Goal: Task Accomplishment & Management: Manage account settings

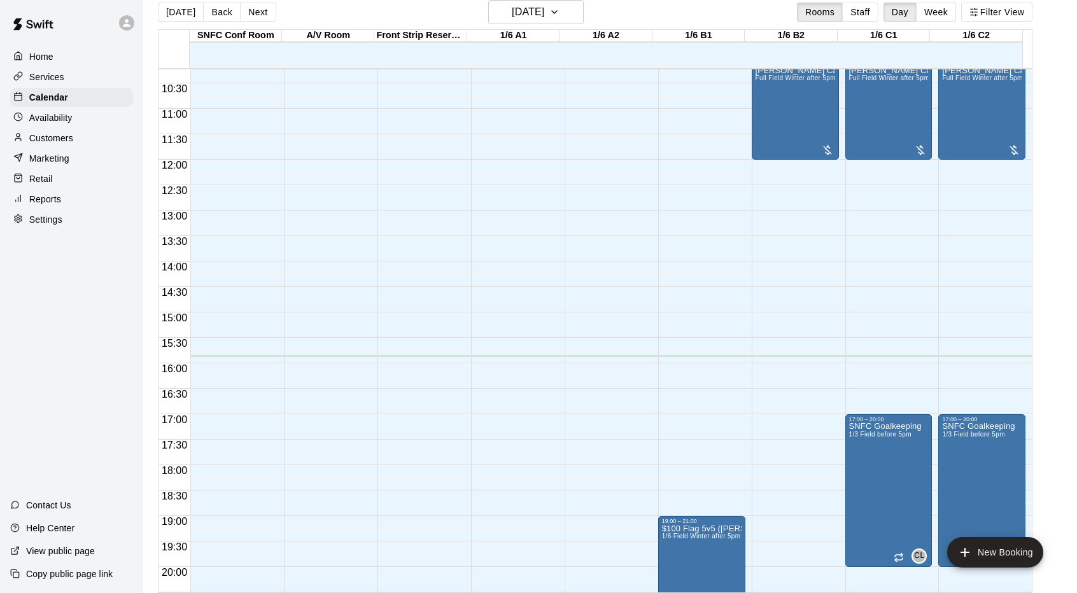
scroll to position [699, 0]
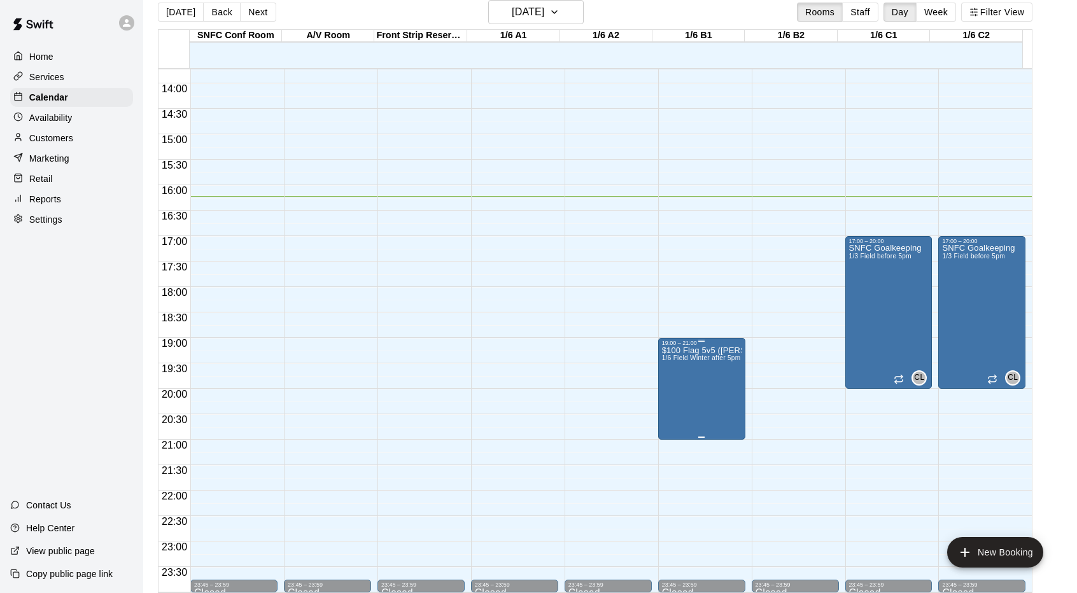
click at [697, 346] on div "19:00 – 21:00" at bounding box center [702, 343] width 80 height 6
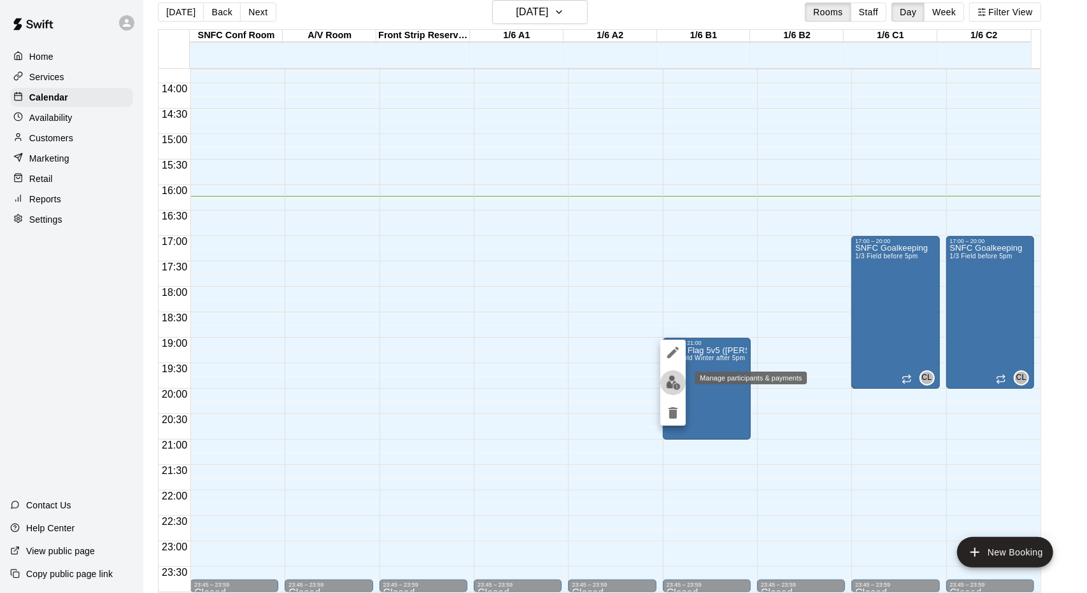
click at [669, 381] on img "edit" at bounding box center [673, 383] width 15 height 15
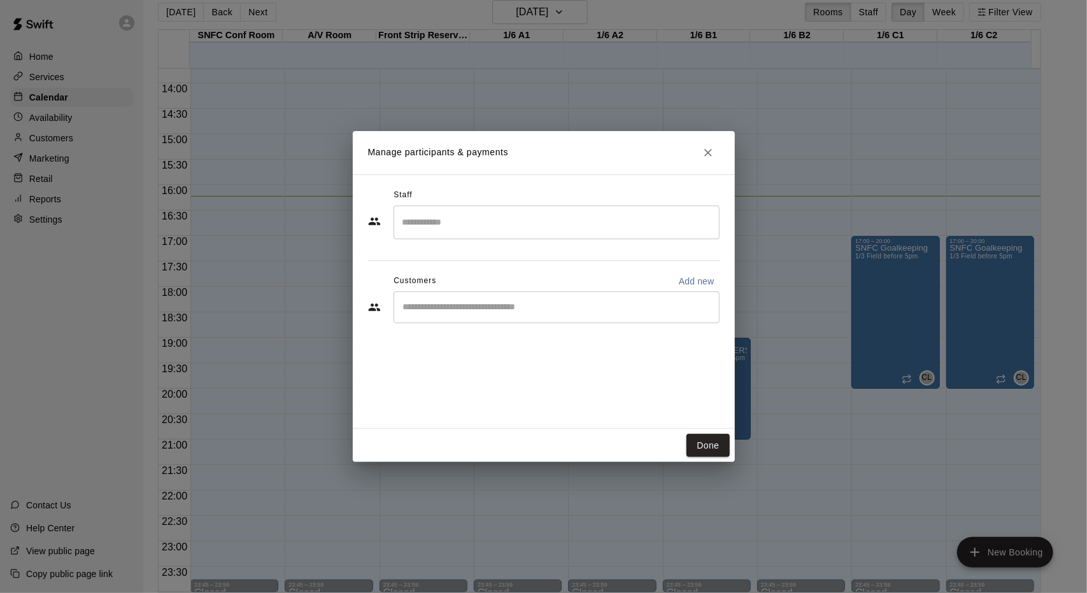
click at [611, 234] on div "​" at bounding box center [557, 223] width 326 height 34
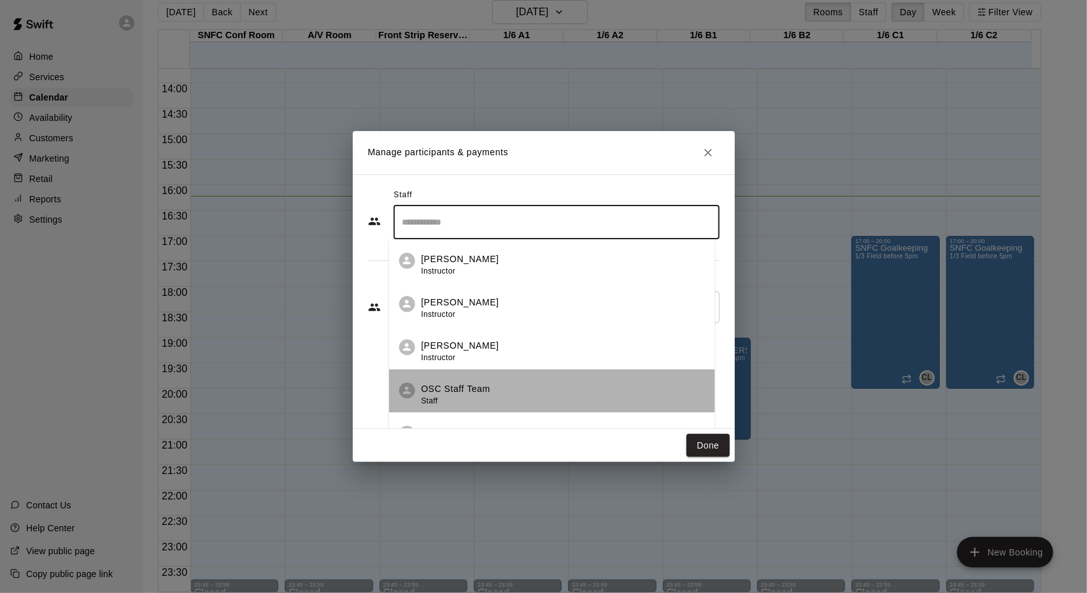
click at [575, 380] on li "OSC Staff Team Staff" at bounding box center [551, 390] width 326 height 43
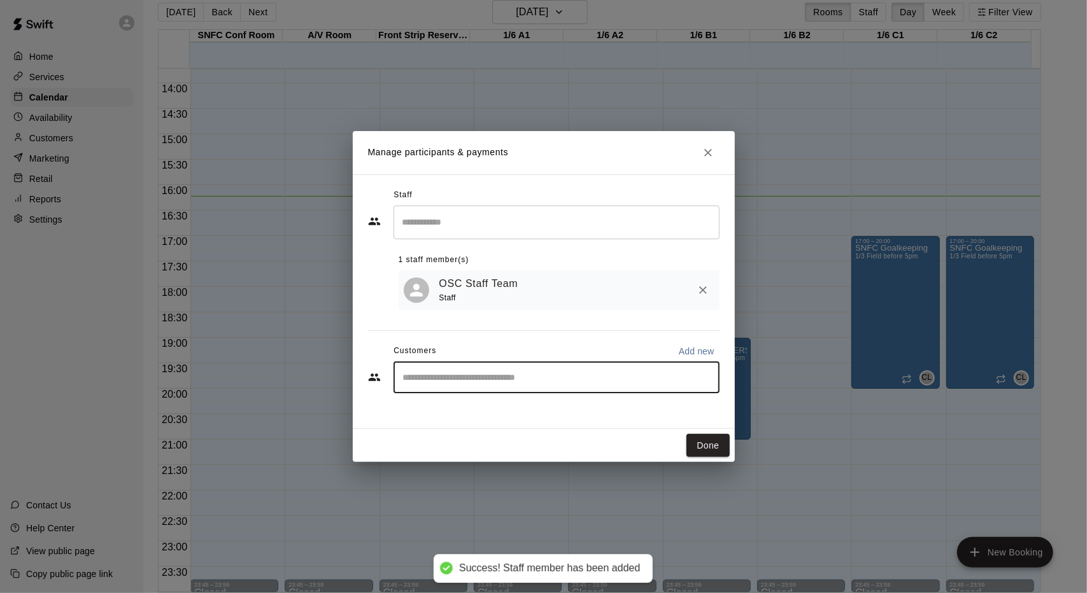
click at [601, 380] on input "Start typing to search customers..." at bounding box center [556, 377] width 315 height 13
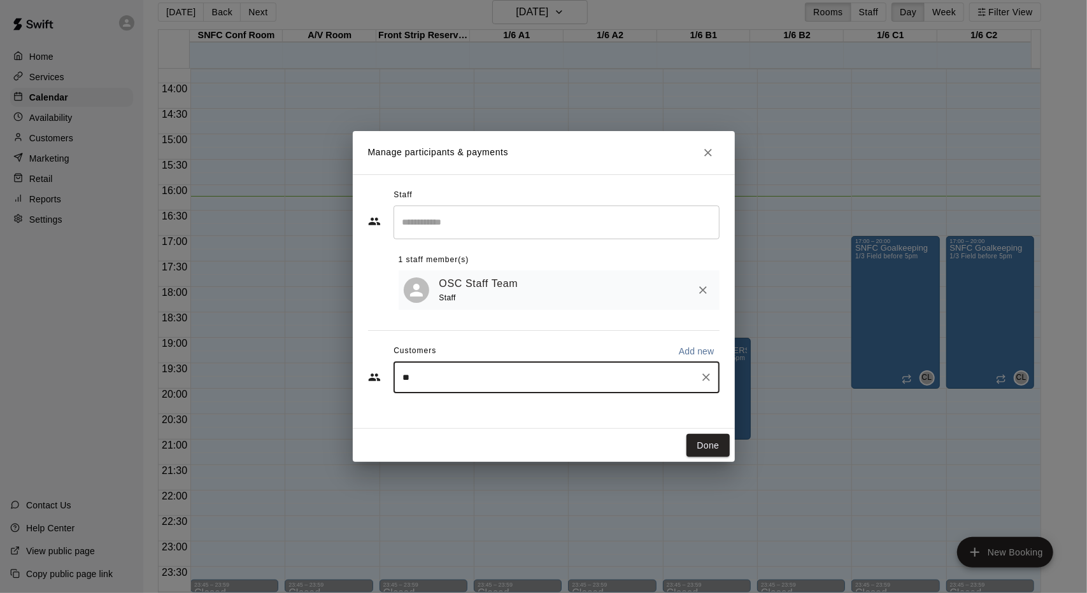
type input "***"
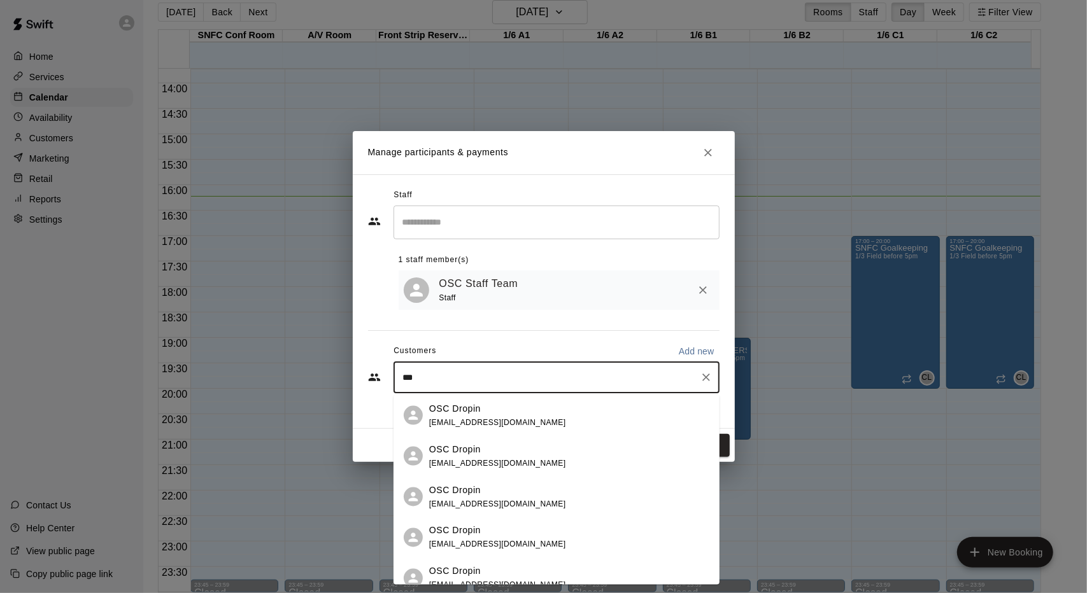
click at [552, 409] on div "OSC Dropin [EMAIL_ADDRESS][DOMAIN_NAME]" at bounding box center [569, 415] width 280 height 27
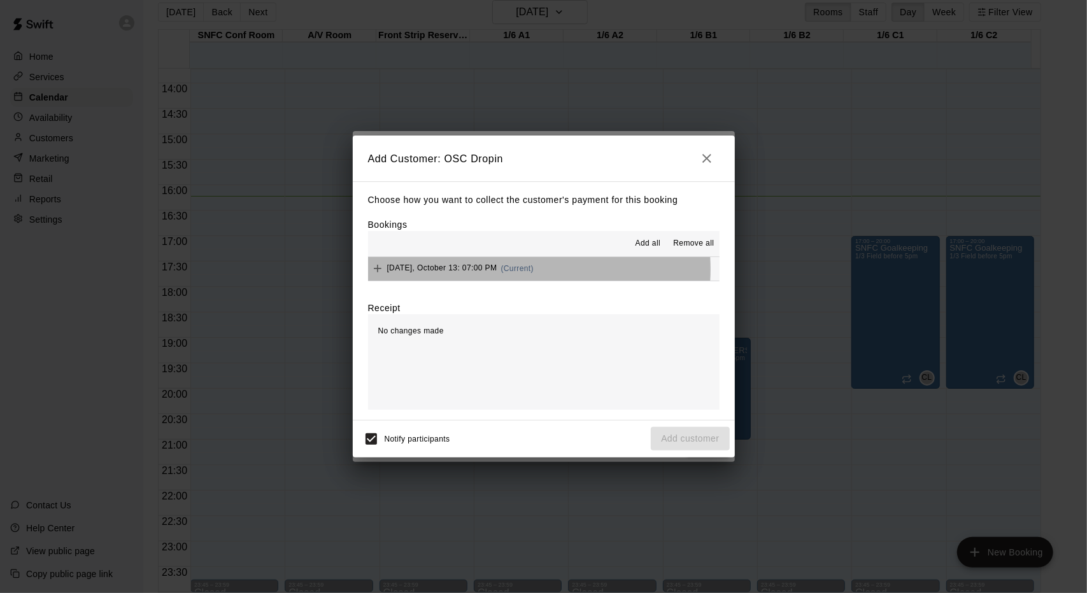
click at [511, 270] on span "(Current)" at bounding box center [517, 268] width 33 height 9
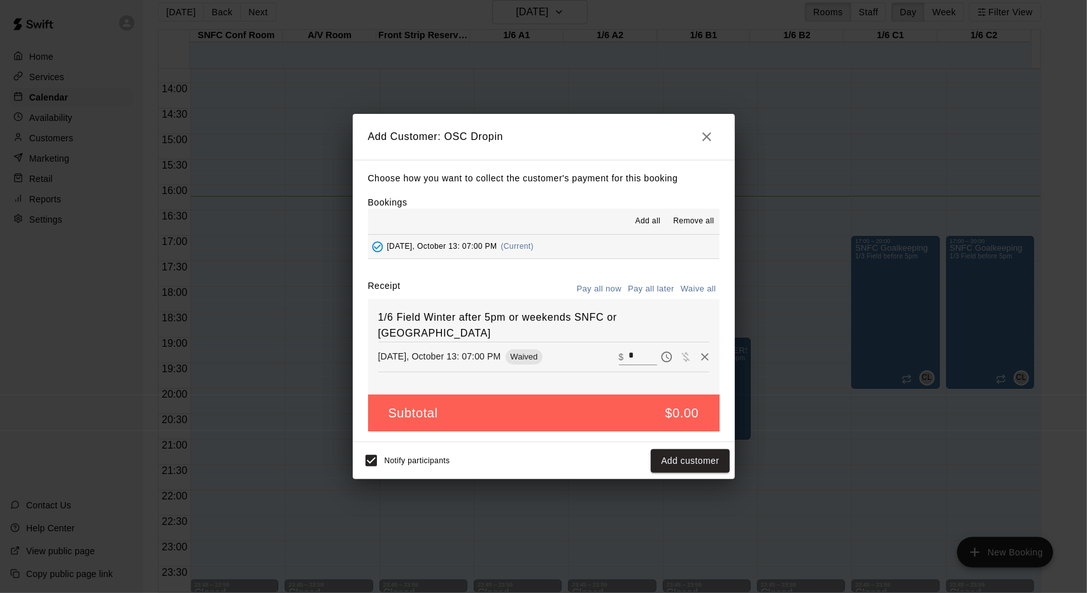
click at [619, 349] on div "​ $ *" at bounding box center [638, 357] width 38 height 17
type input "***"
click at [703, 469] on button "Checkout" at bounding box center [699, 462] width 60 height 24
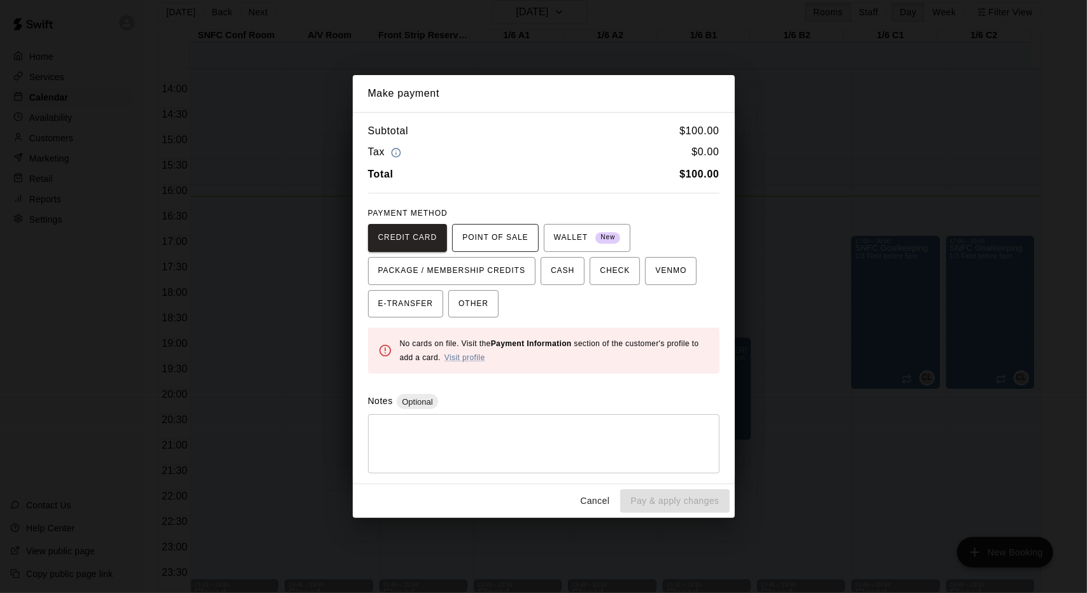
click at [493, 231] on span "POINT OF SALE" at bounding box center [495, 238] width 66 height 20
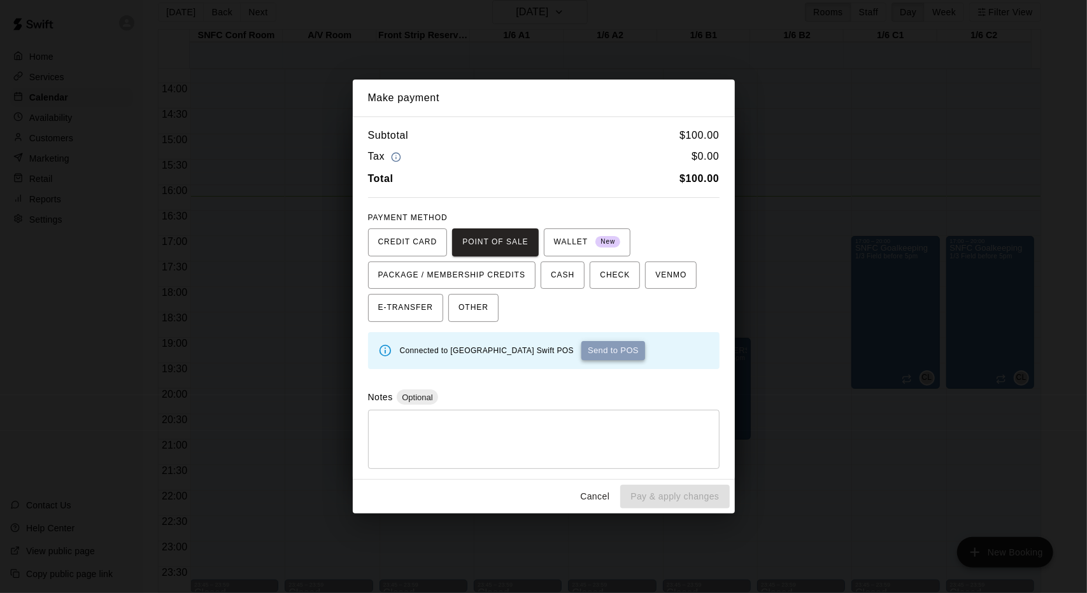
click at [624, 356] on button "Send to POS" at bounding box center [613, 350] width 64 height 19
click at [926, 274] on div "Make payment Subtotal $ 100.00 Tax $ 0.00 Total $ 100.00 PAYMENT METHOD CREDIT …" at bounding box center [543, 296] width 1087 height 593
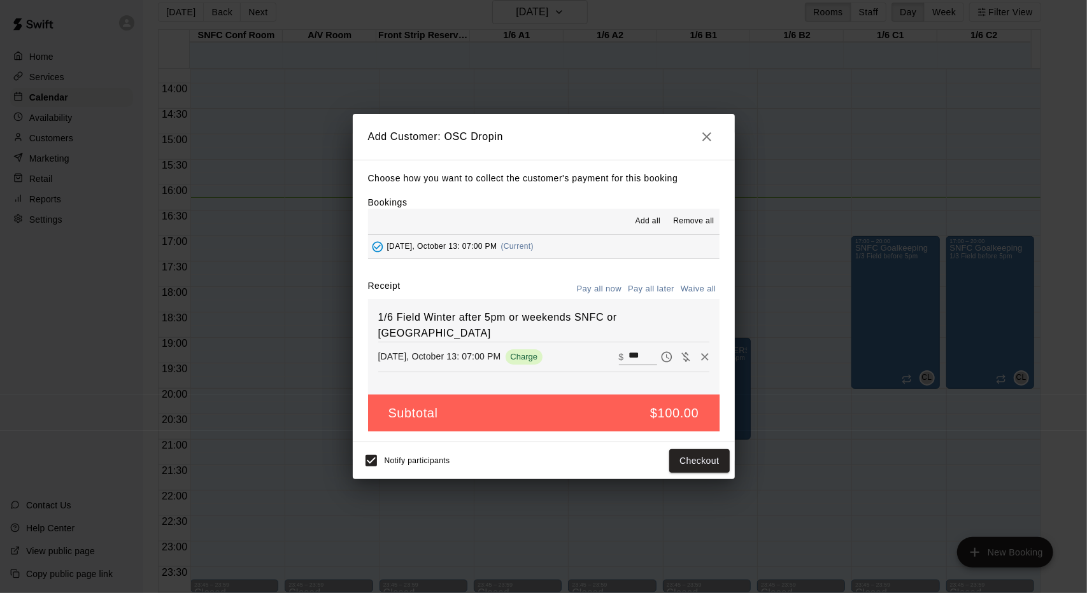
click at [706, 141] on icon "button" at bounding box center [706, 136] width 15 height 15
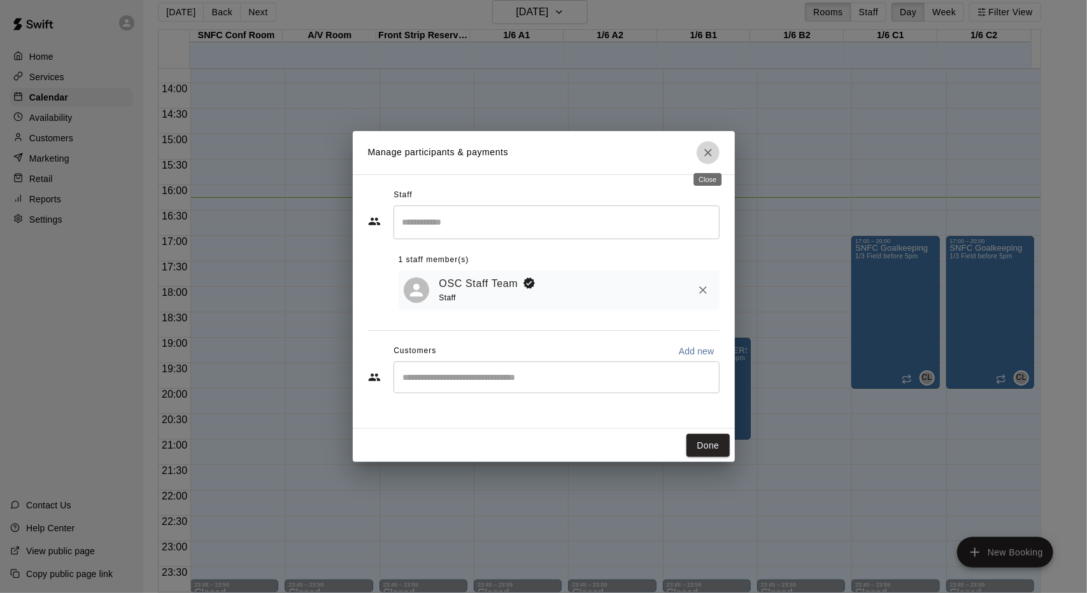
click at [706, 152] on icon "Close" at bounding box center [708, 152] width 13 height 13
